Goal: Transaction & Acquisition: Purchase product/service

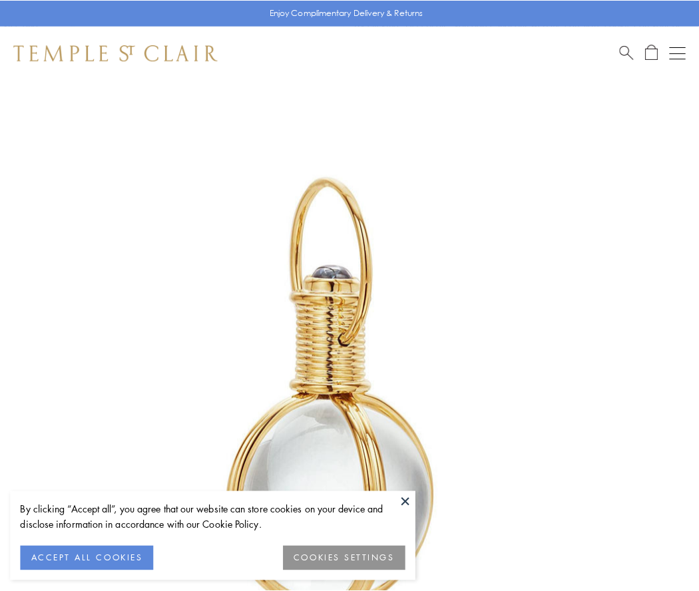
scroll to position [347, 0]
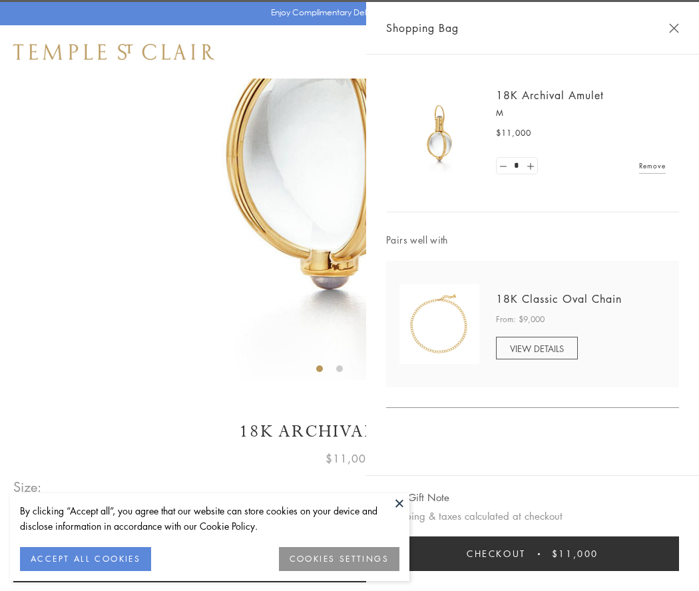
click at [532, 554] on button "Checkout $11,000" at bounding box center [532, 553] width 293 height 35
